Goal: Answer question/provide support

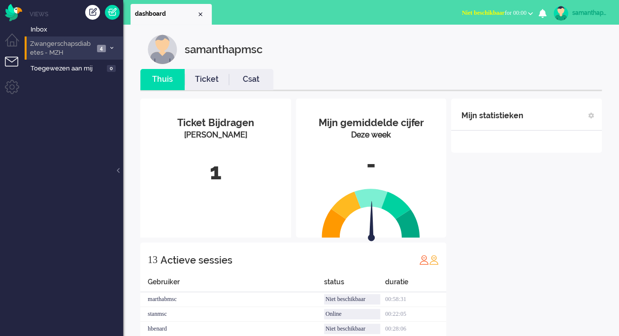
click at [105, 48] on span "4" at bounding box center [101, 48] width 9 height 7
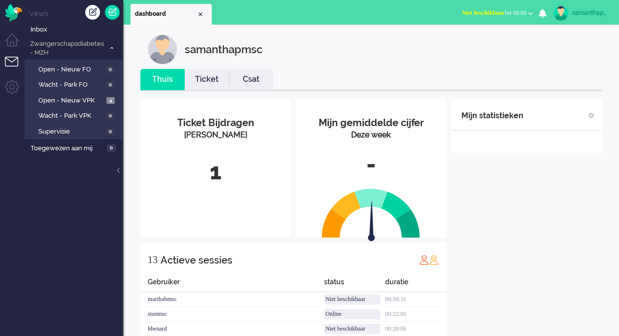
click at [237, 48] on div "samanthapmsc" at bounding box center [224, 49] width 78 height 30
click at [85, 97] on span "Open - Nieuw VPK" at bounding box center [70, 100] width 65 height 9
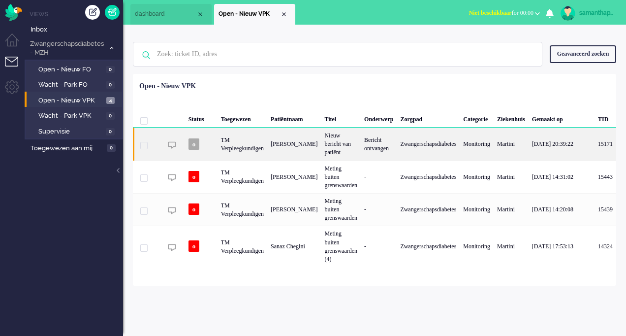
click at [330, 160] on div "Nieuw bericht van patiënt" at bounding box center [341, 143] width 40 height 32
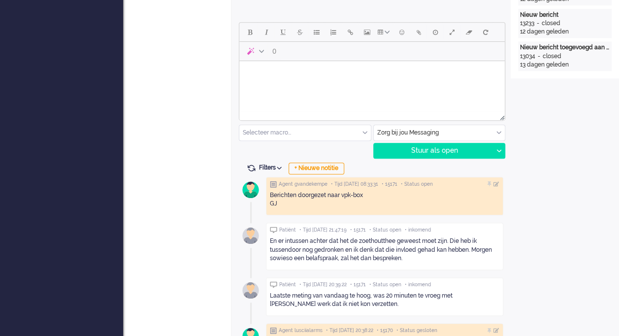
scroll to position [458, 0]
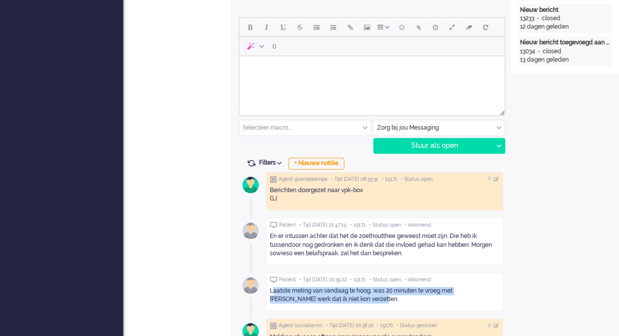
drag, startPoint x: 284, startPoint y: 290, endPoint x: 354, endPoint y: 302, distance: 70.9
click at [354, 302] on div "Laatste meting van vandaag te hoog, was 20 minuten te vroeg met [PERSON_NAME] w…" at bounding box center [384, 295] width 229 height 24
drag, startPoint x: 354, startPoint y: 302, endPoint x: 311, endPoint y: 296, distance: 43.7
copy div "aatste meting van vandaag te hoog, was 20 minuten te vroeg met [PERSON_NAME] we…"
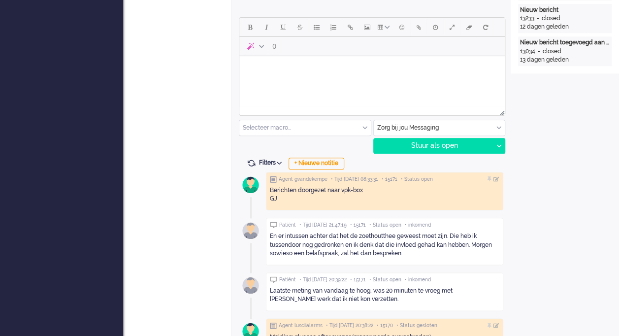
click at [297, 236] on div "En er intussen achter dat het de zoethoutthee geweest moet zijn. Die heb ik tus…" at bounding box center [384, 244] width 229 height 25
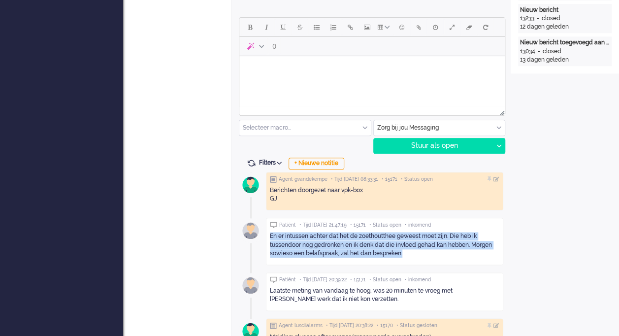
drag, startPoint x: 270, startPoint y: 233, endPoint x: 414, endPoint y: 251, distance: 145.8
click at [414, 251] on div "En er intussen achter dat het de zoethoutthee geweest moet zijn. Die heb ik tus…" at bounding box center [384, 244] width 229 height 25
drag, startPoint x: 414, startPoint y: 251, endPoint x: 385, endPoint y: 243, distance: 30.1
copy div "En er intussen achter dat het de zoethoutthee geweest moet zijn. Die heb ik tus…"
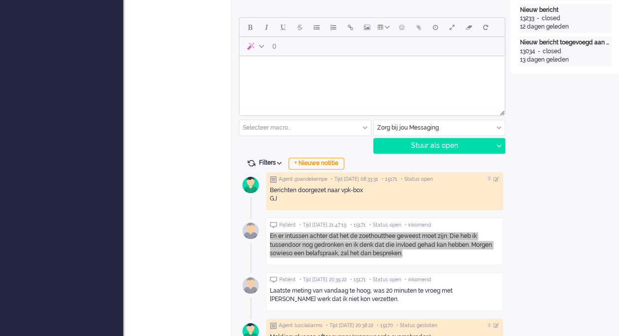
click at [359, 81] on html at bounding box center [371, 68] width 265 height 25
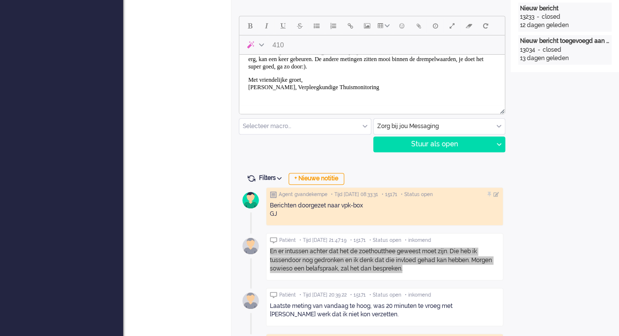
scroll to position [48, 0]
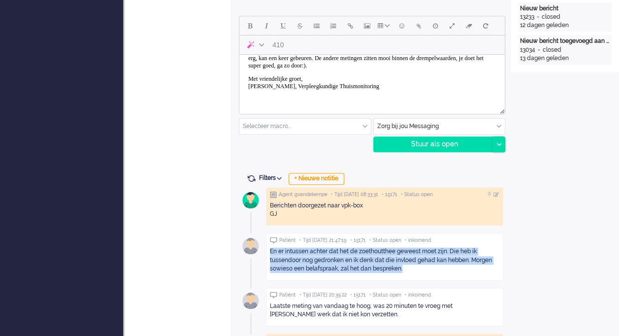
click at [498, 141] on div at bounding box center [498, 144] width 12 height 15
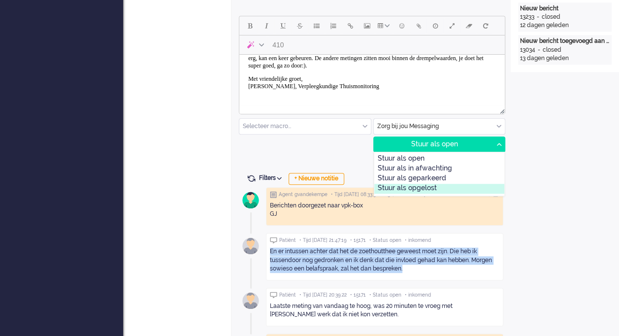
click at [426, 189] on div "Stuur als opgelost" at bounding box center [439, 189] width 130 height 10
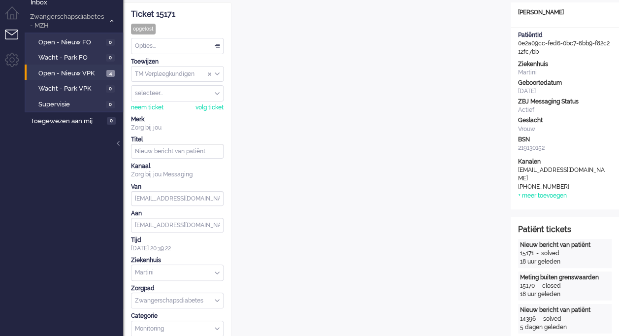
scroll to position [1, 0]
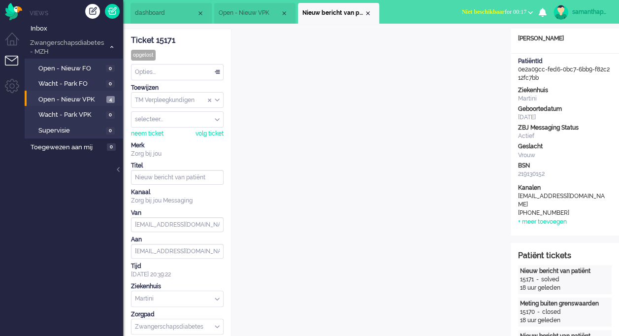
click at [211, 77] on div "Opties..." at bounding box center [177, 71] width 92 height 15
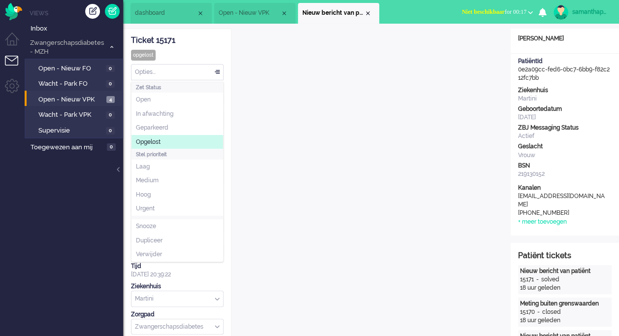
click at [152, 143] on span "Opgelost" at bounding box center [148, 142] width 25 height 8
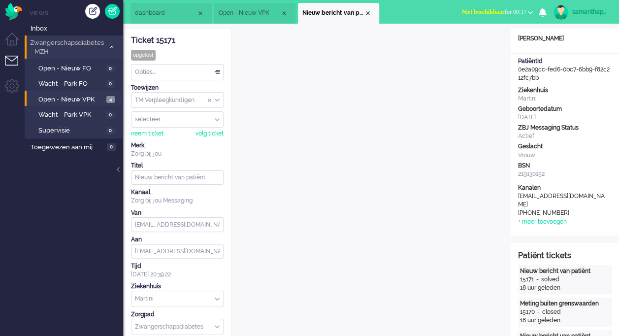
click at [110, 45] on icon at bounding box center [111, 46] width 3 height 3
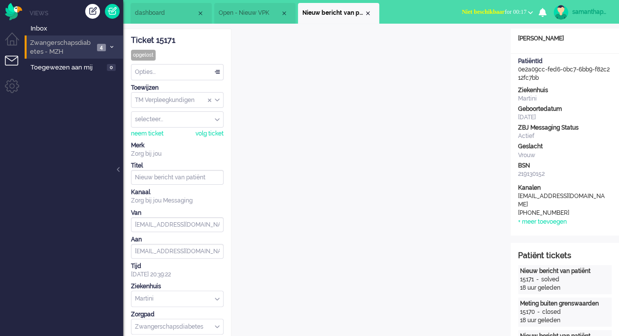
click at [110, 45] on icon at bounding box center [111, 46] width 3 height 3
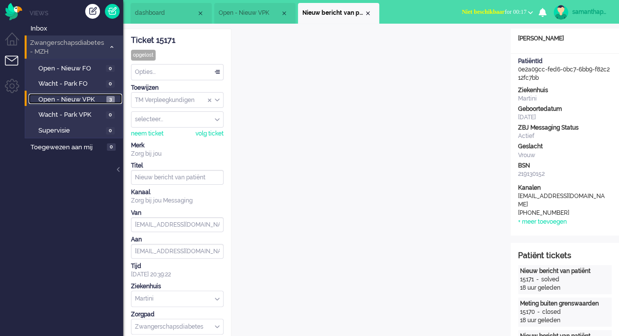
click at [83, 102] on span "Open - Nieuw VPK" at bounding box center [70, 99] width 65 height 9
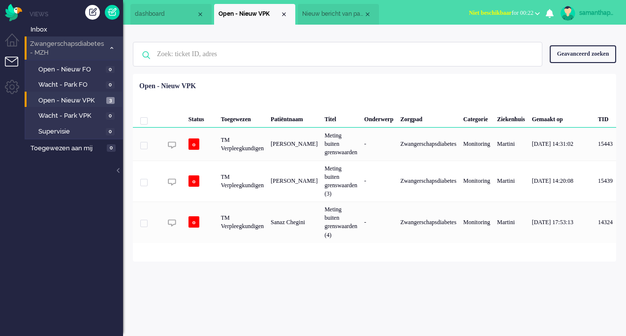
click at [198, 294] on div "samanthapmsc Thuis Ticket Csat Mijn gemiddelde cijfer Deze week - Ticket Bijdra…" at bounding box center [374, 180] width 503 height 311
